Goal: Transaction & Acquisition: Purchase product/service

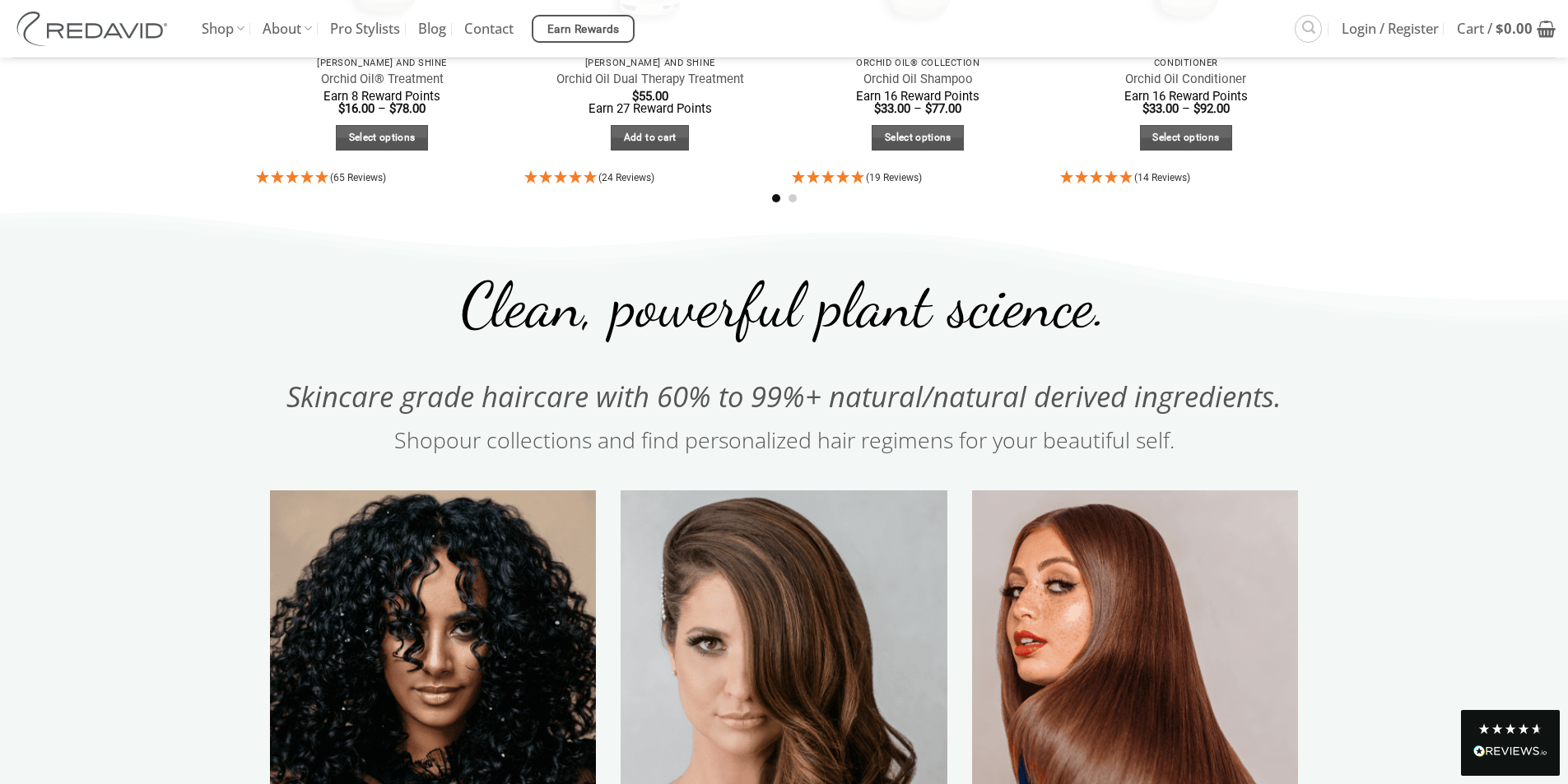
scroll to position [905, 0]
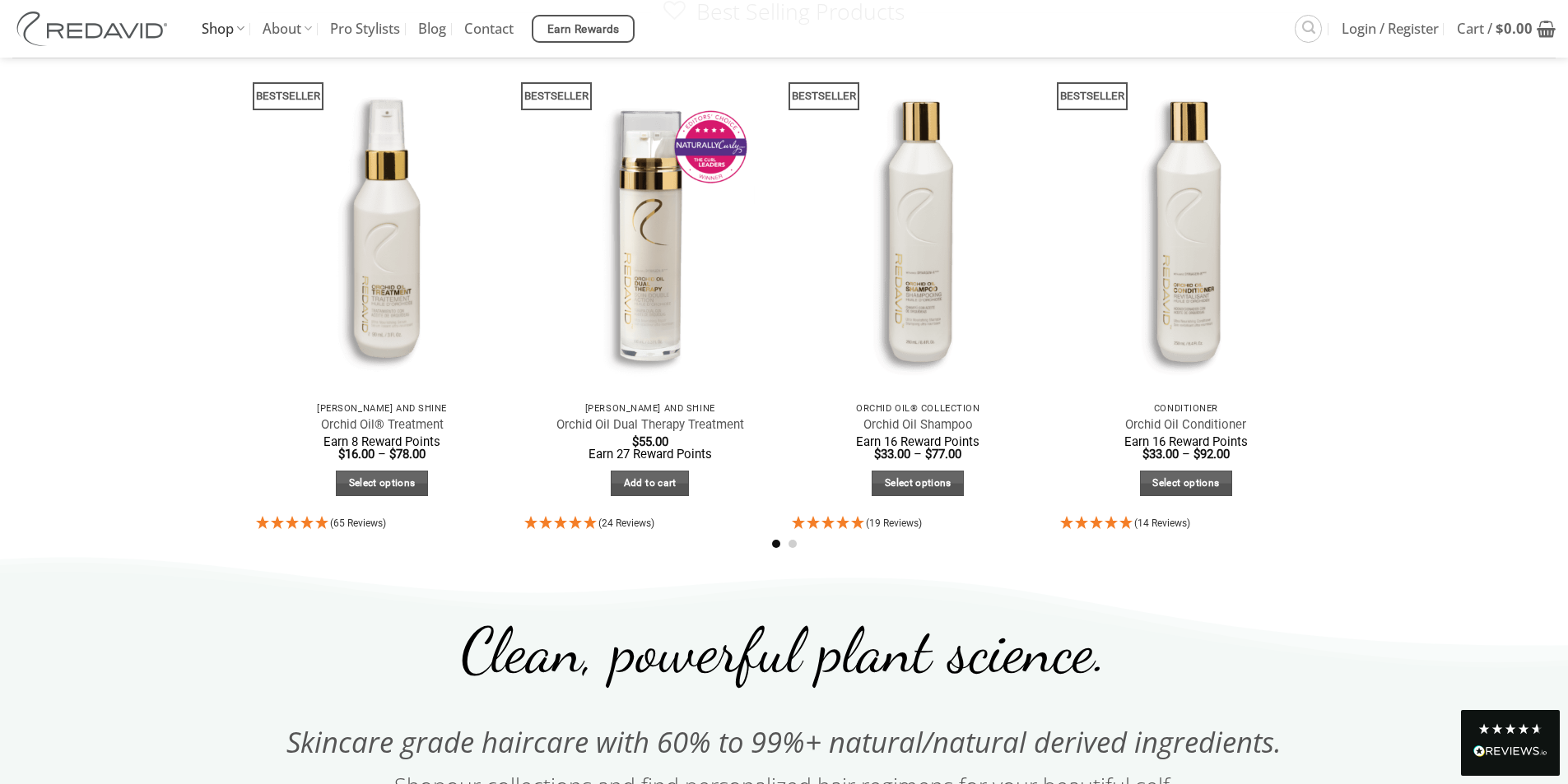
click at [232, 32] on link "Shop" at bounding box center [223, 29] width 43 height 57
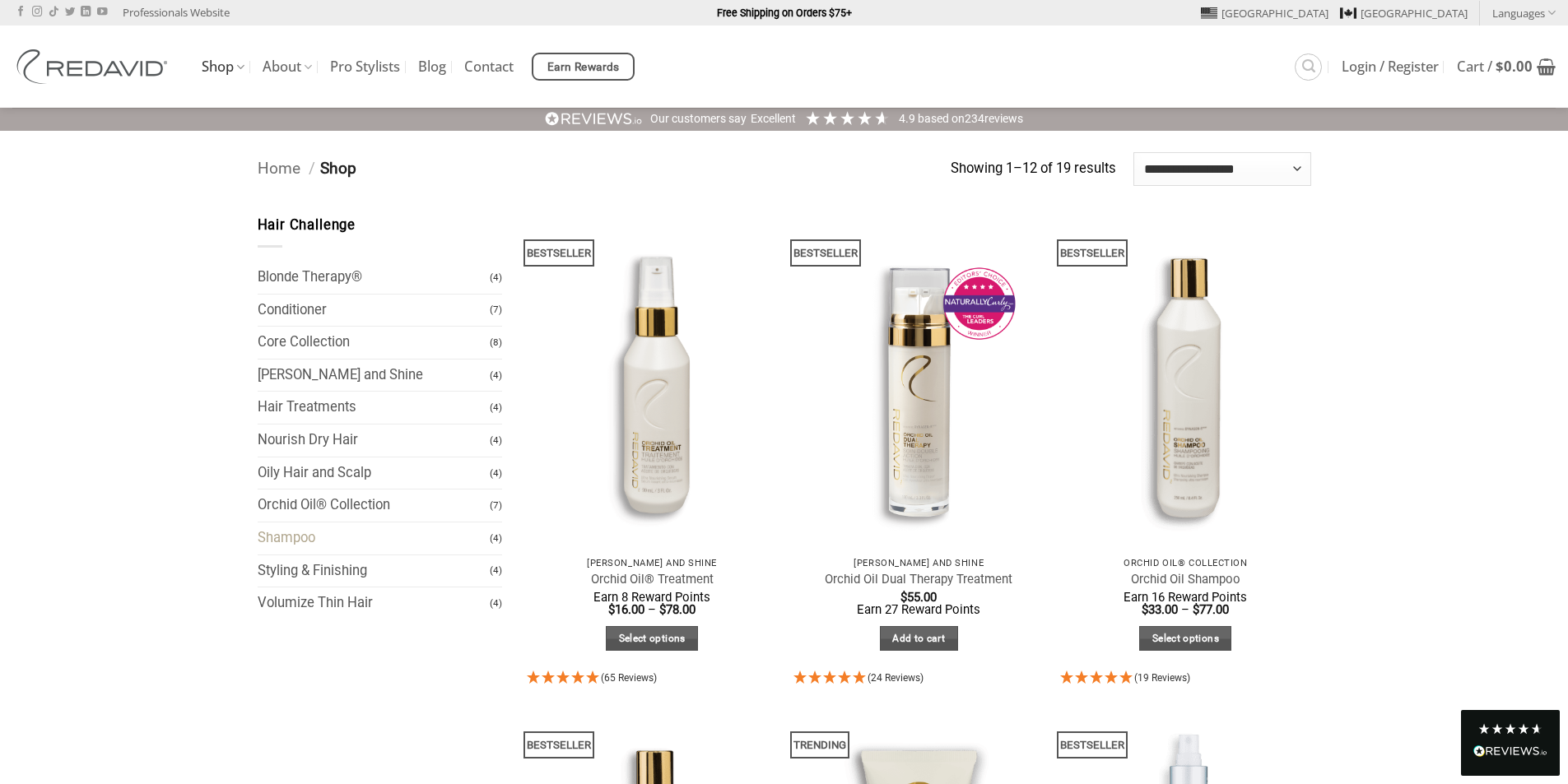
click at [302, 540] on link "Shampoo" at bounding box center [374, 539] width 233 height 32
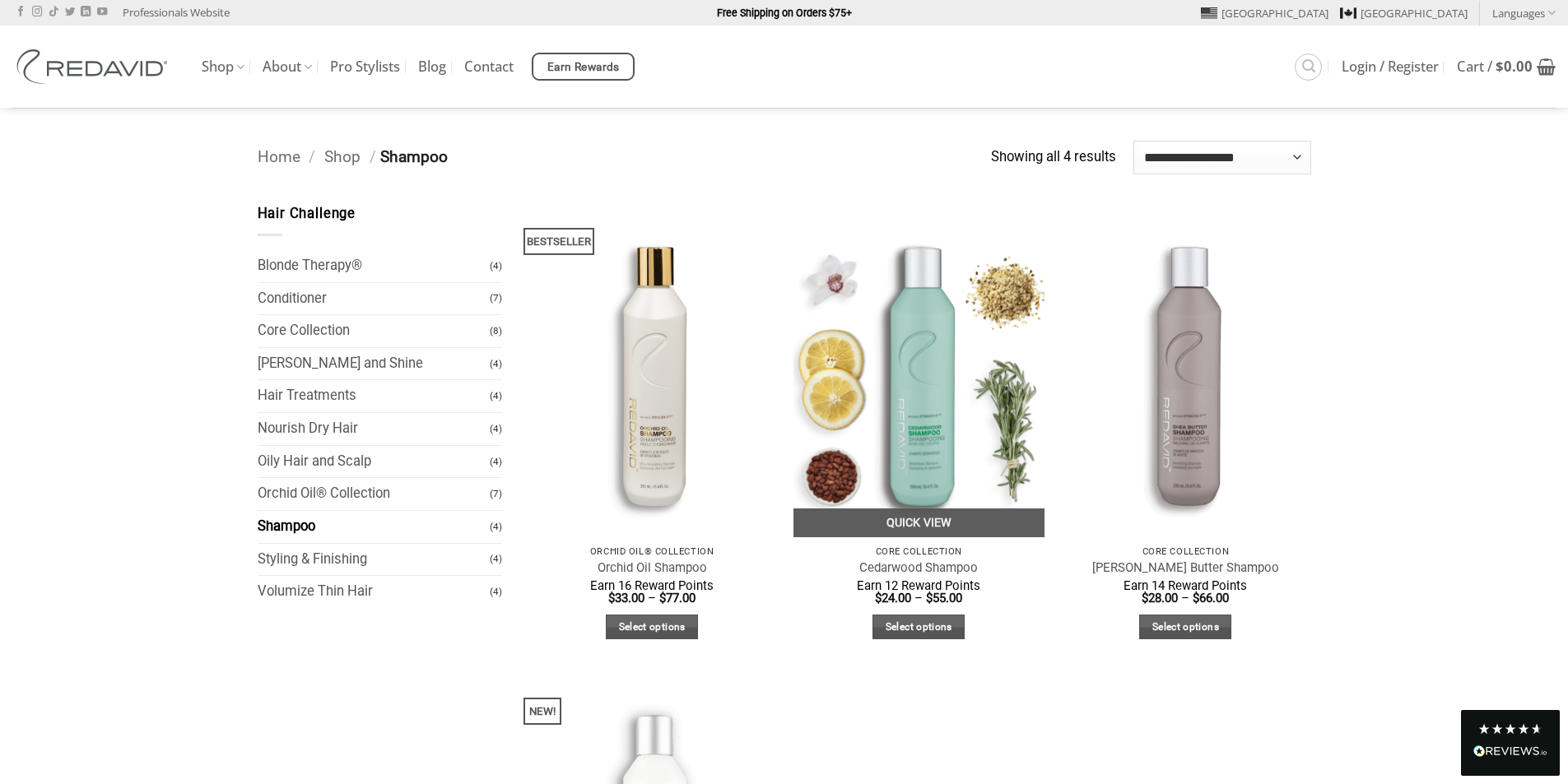
click at [941, 425] on img at bounding box center [919, 370] width 251 height 334
